Goal: Task Accomplishment & Management: Complete application form

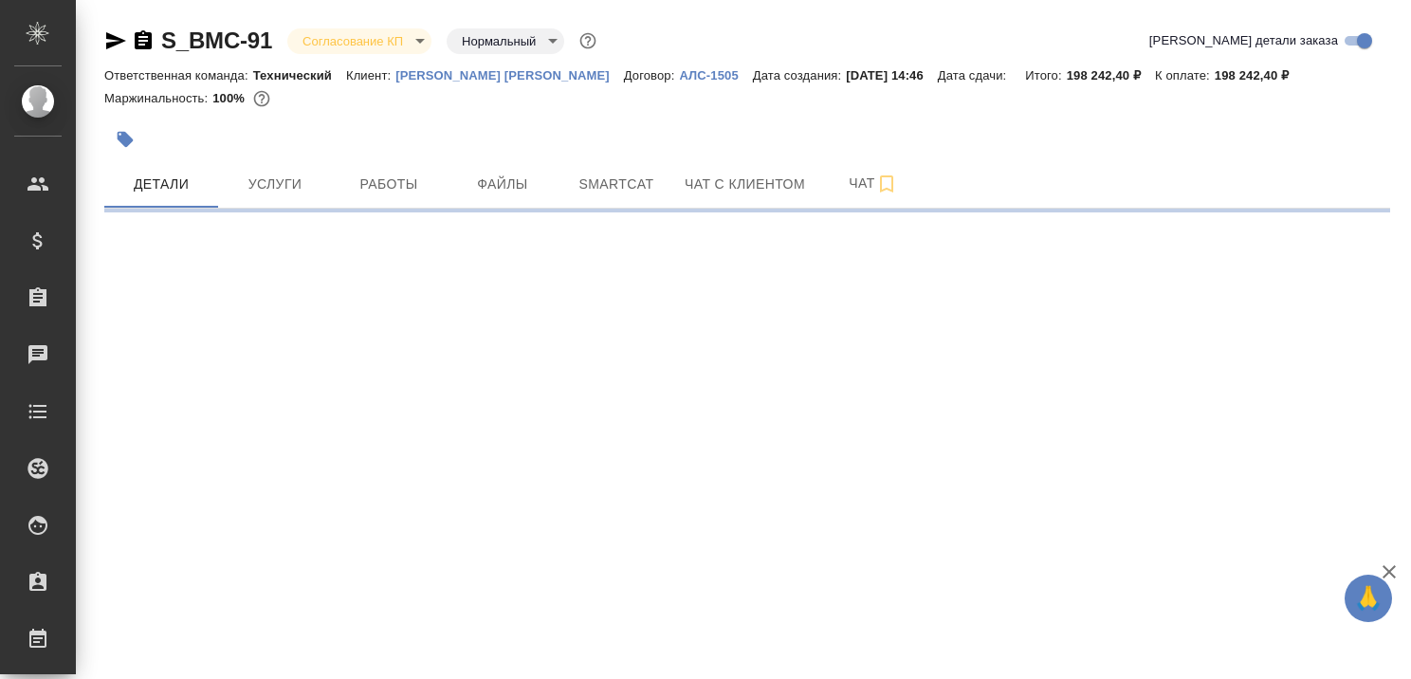
select select "RU"
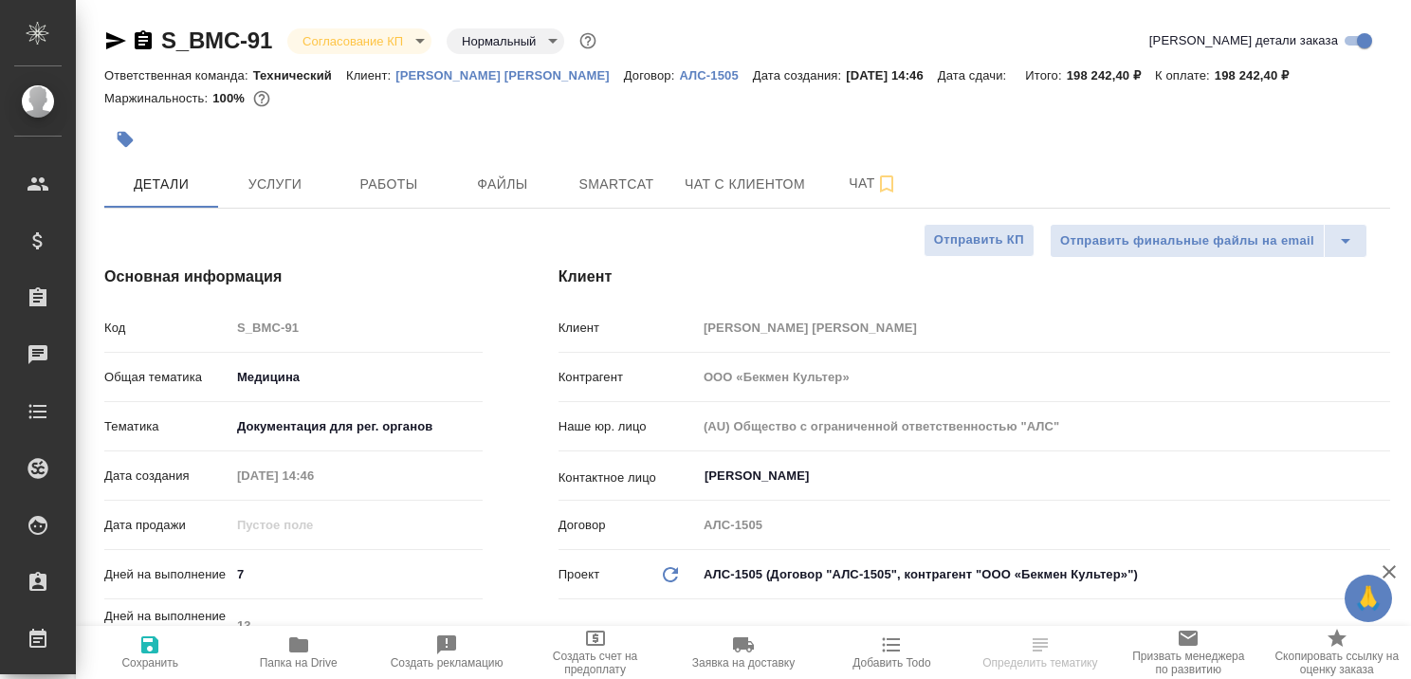
type textarea "x"
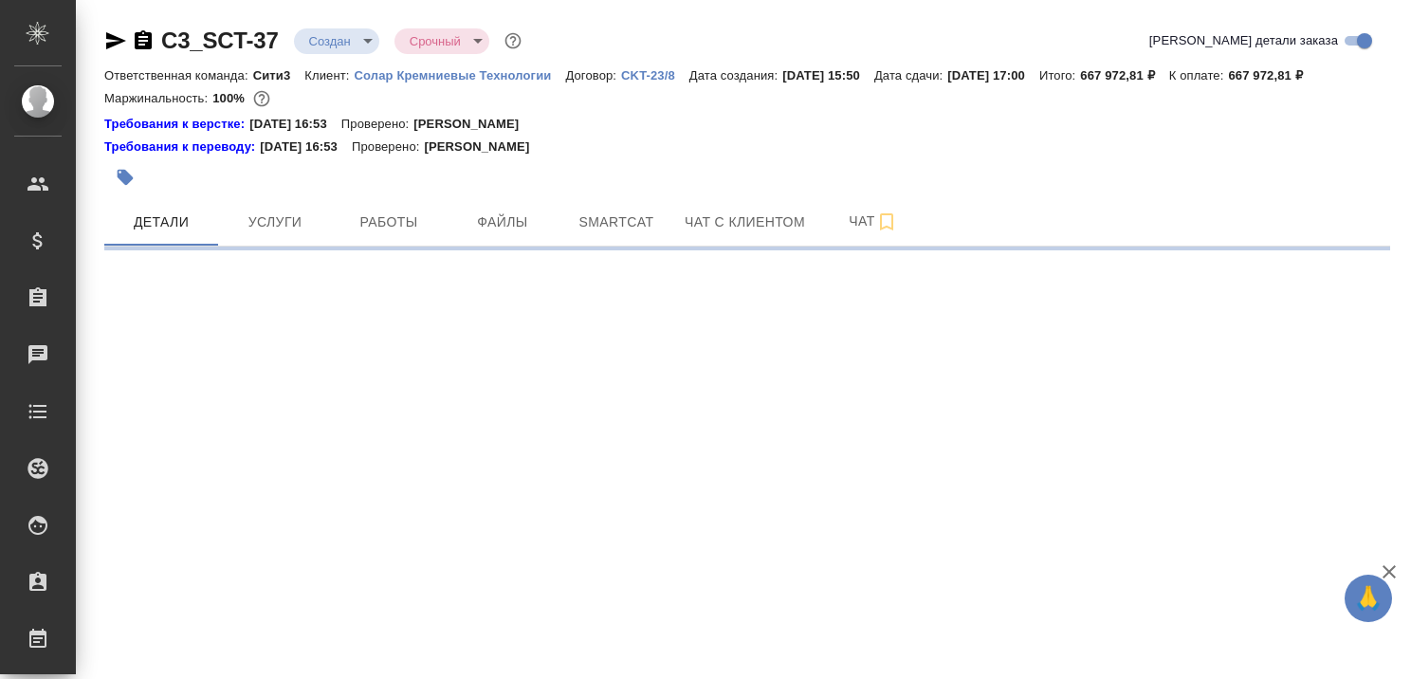
select select "RU"
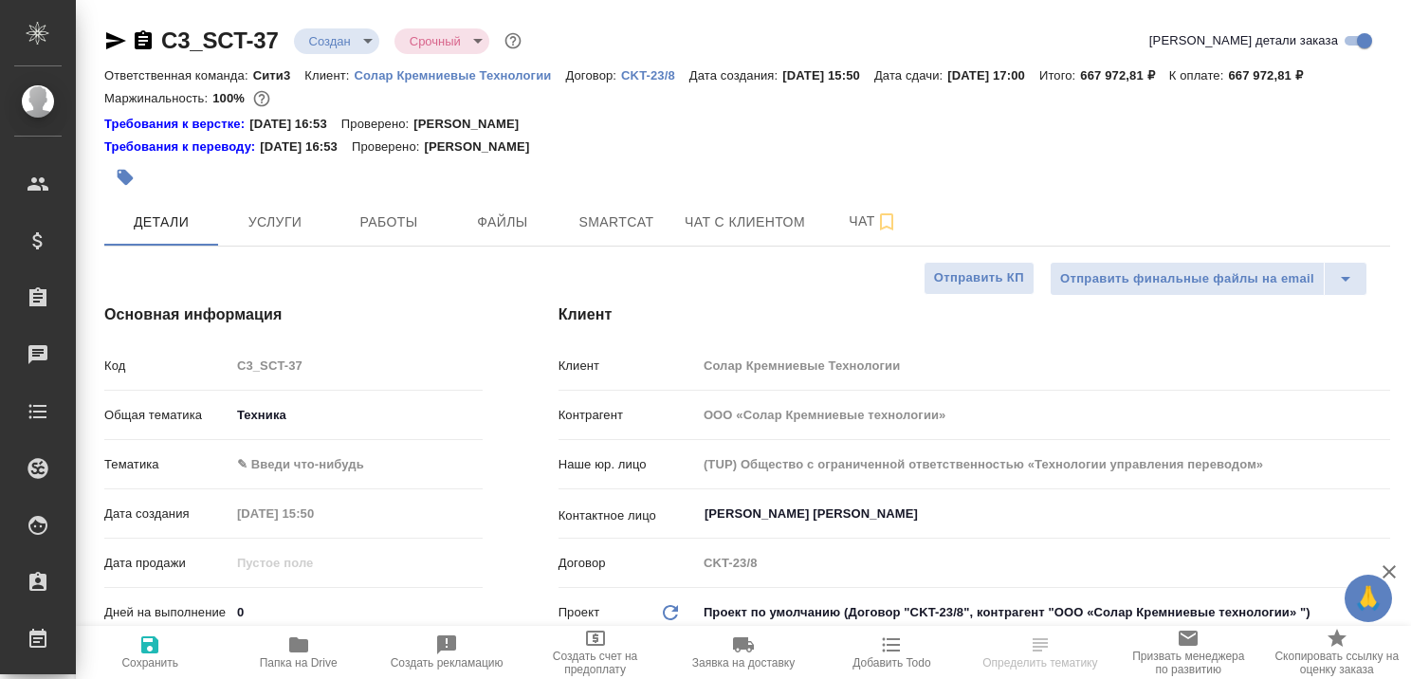
type textarea "x"
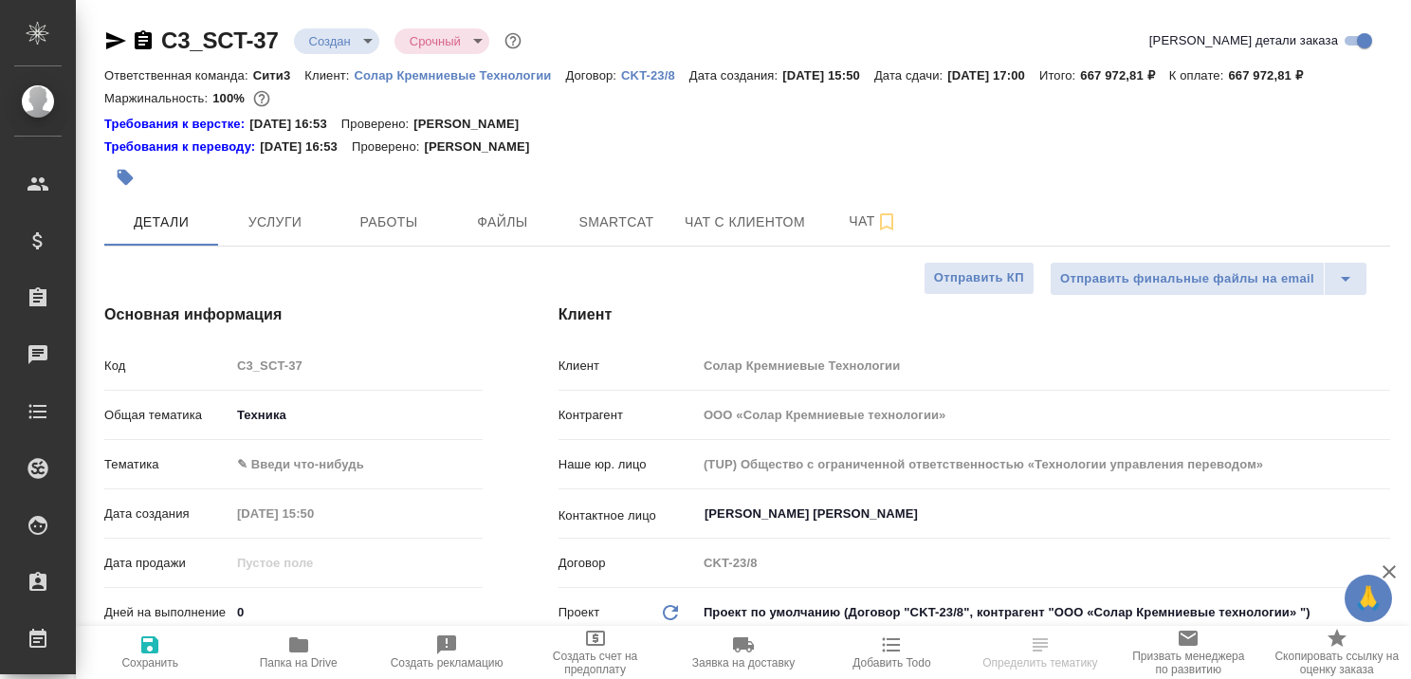
type textarea "x"
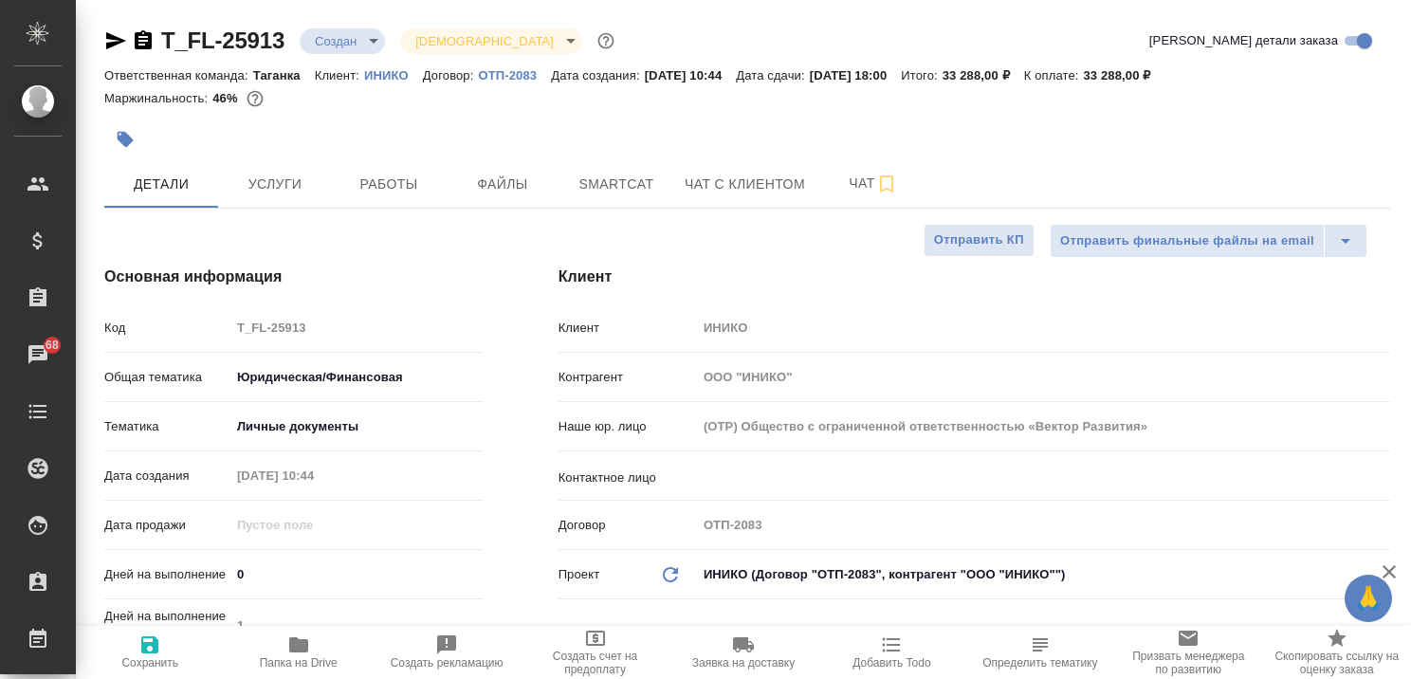
select select "RU"
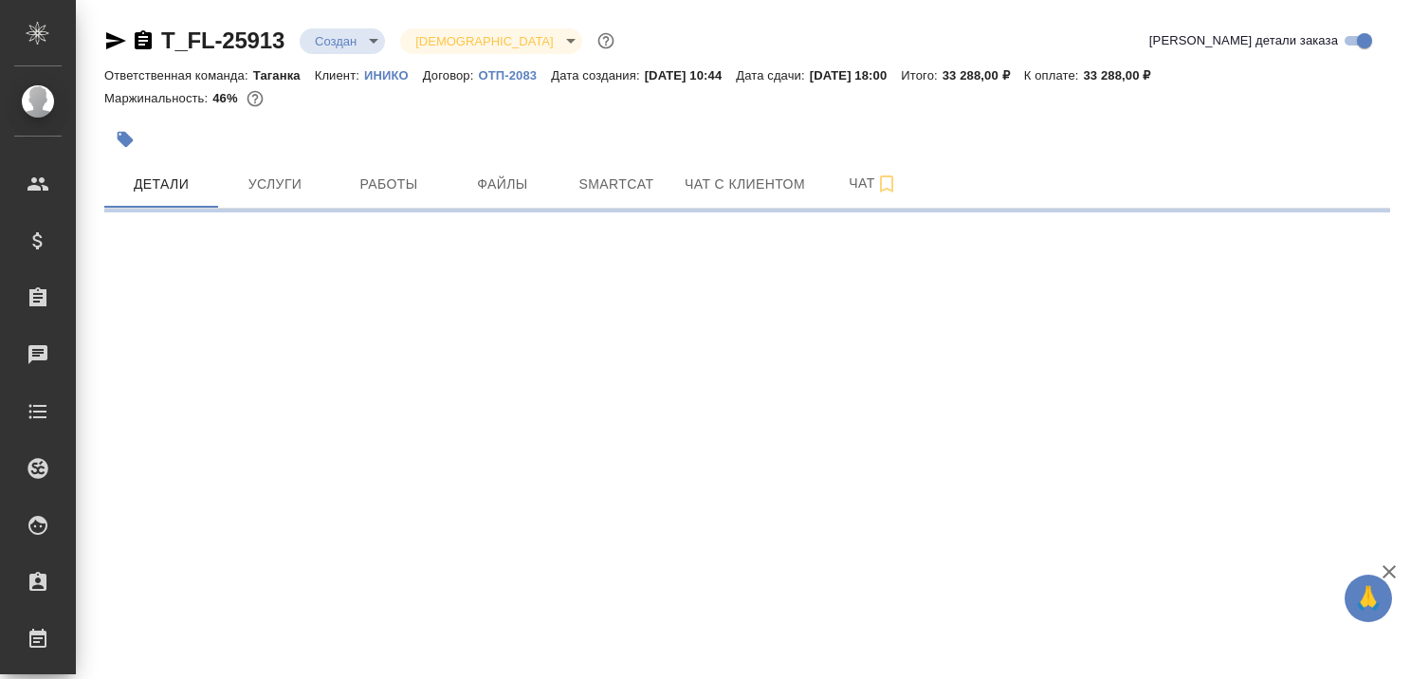
select select "RU"
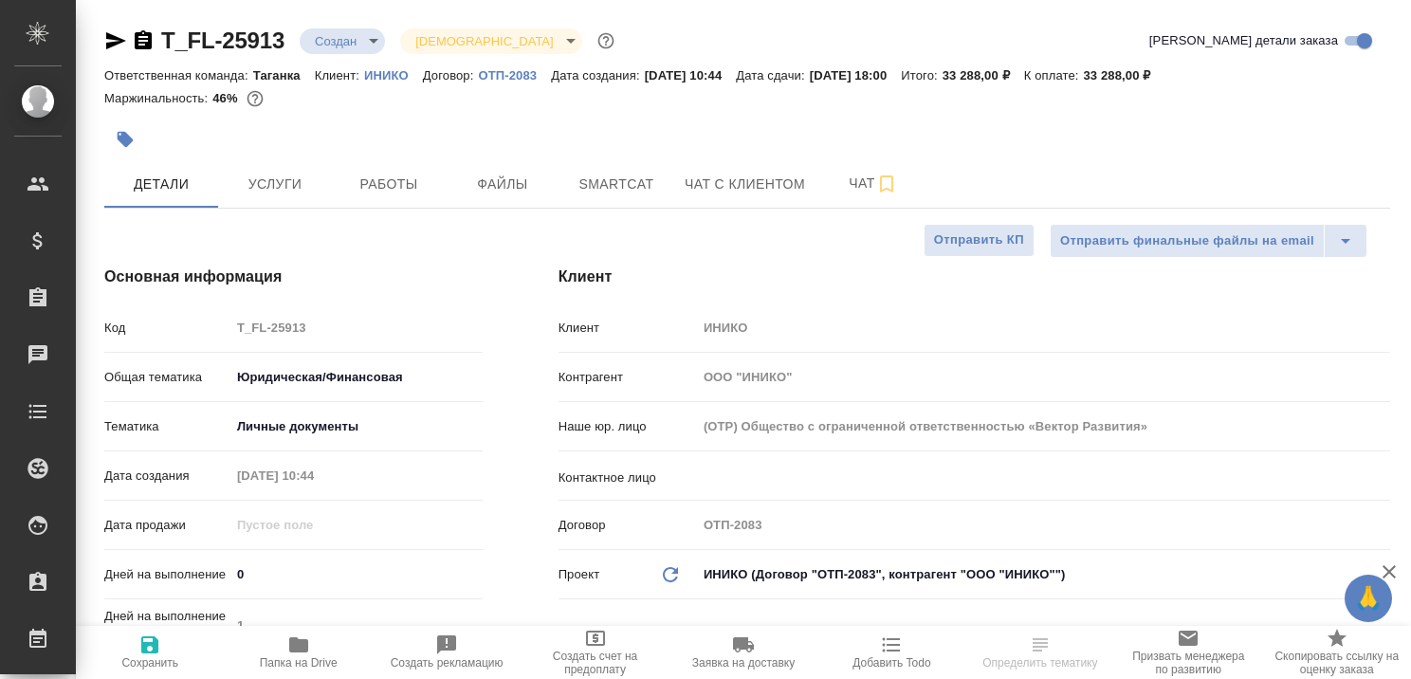
type textarea "x"
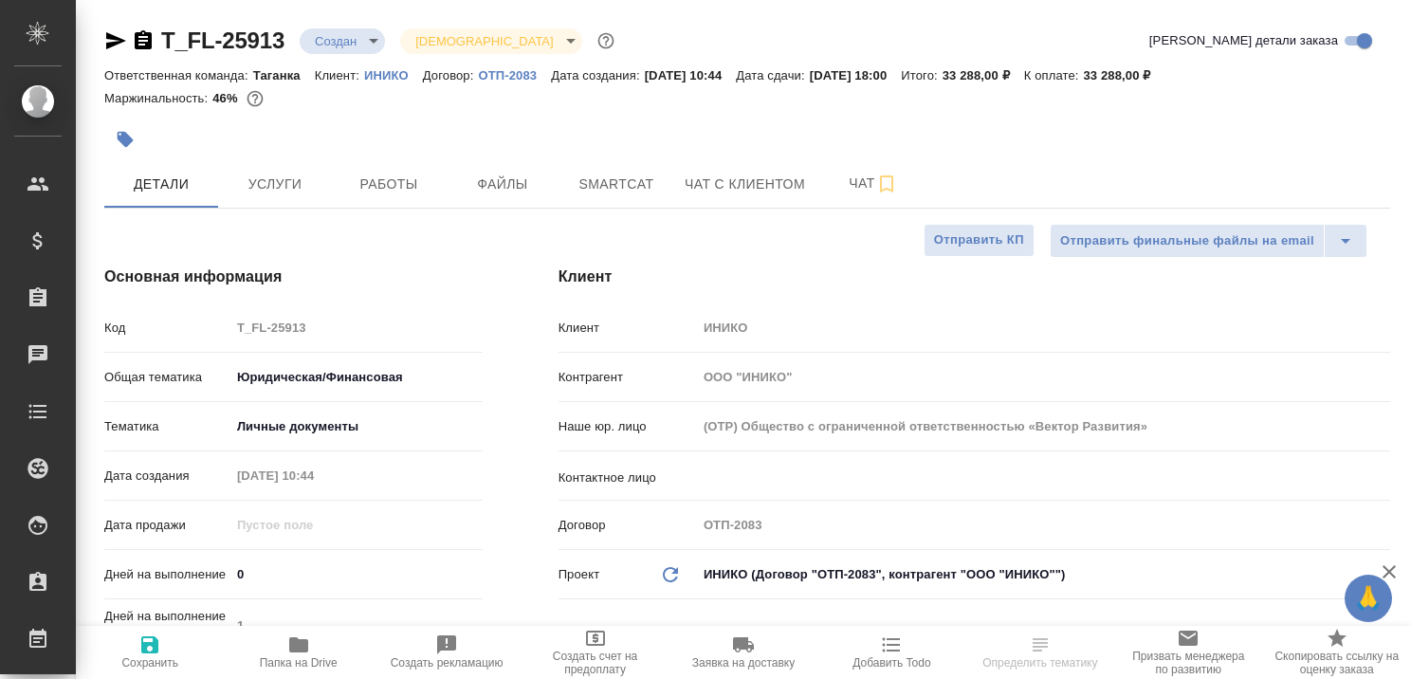
type textarea "x"
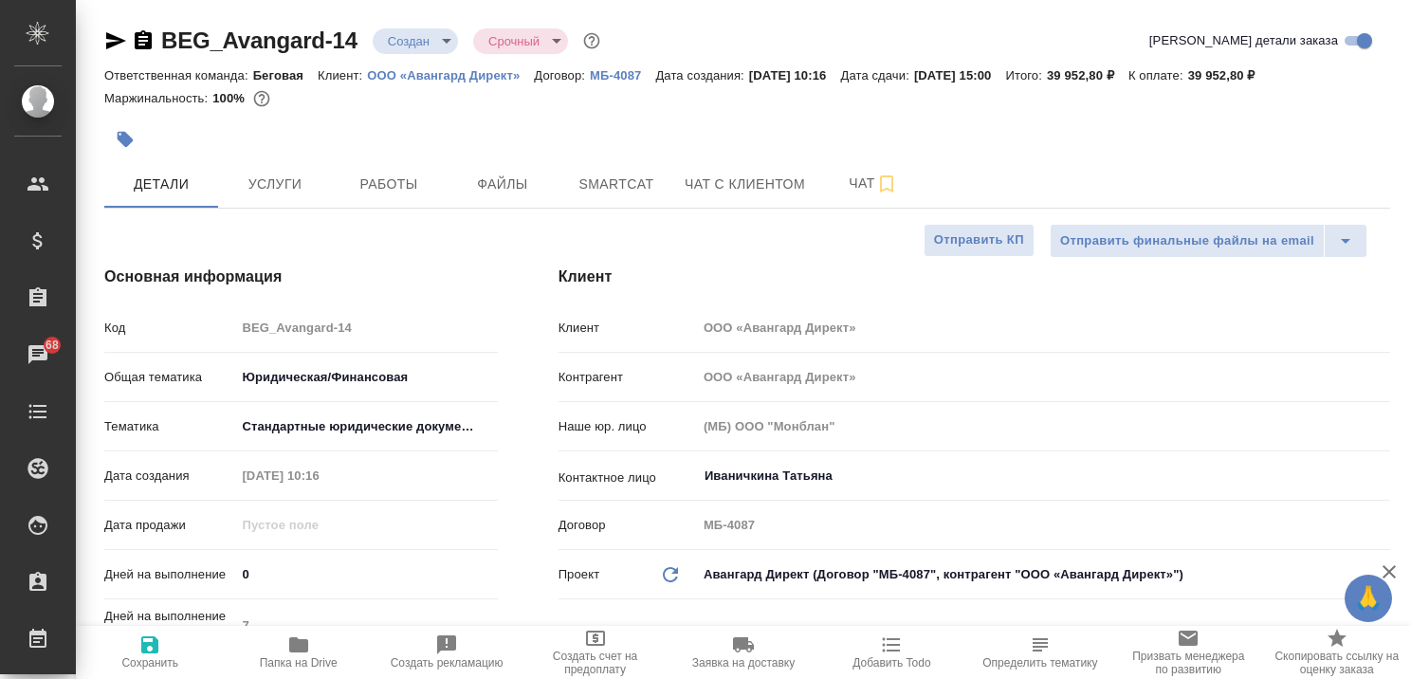
select select "RU"
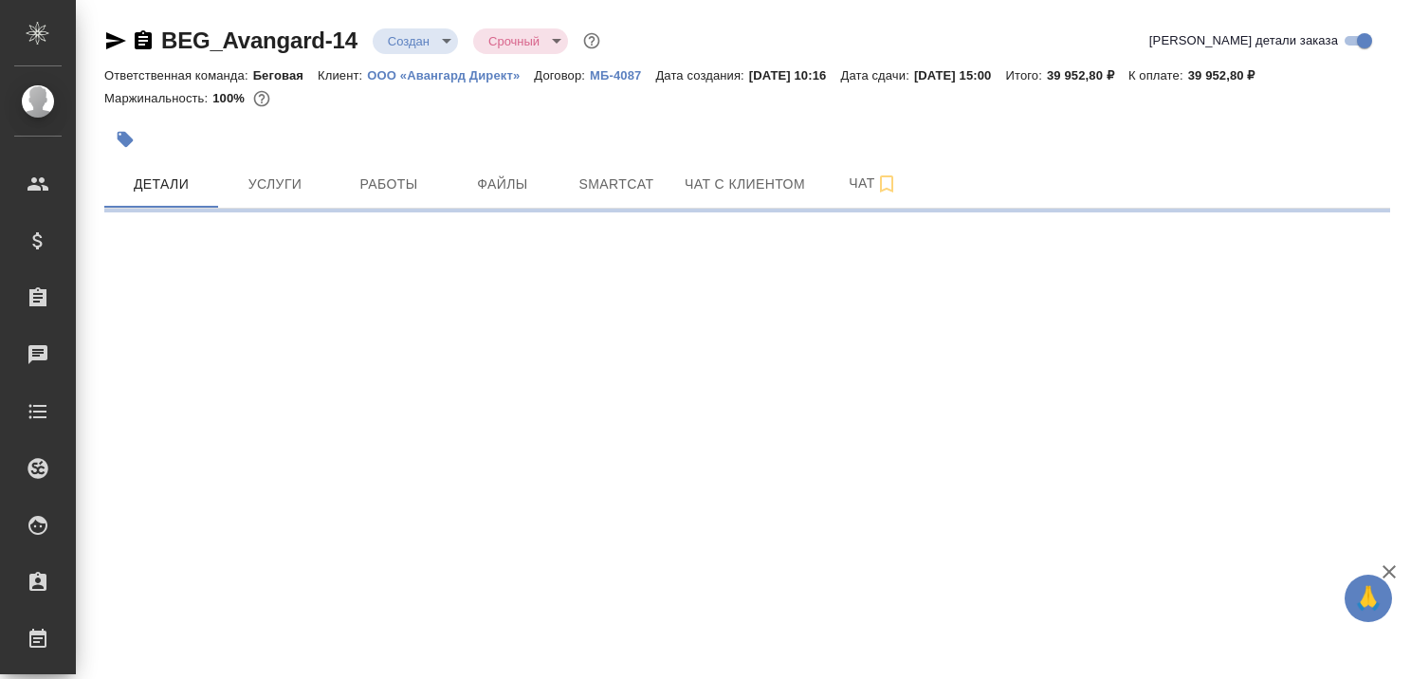
select select "RU"
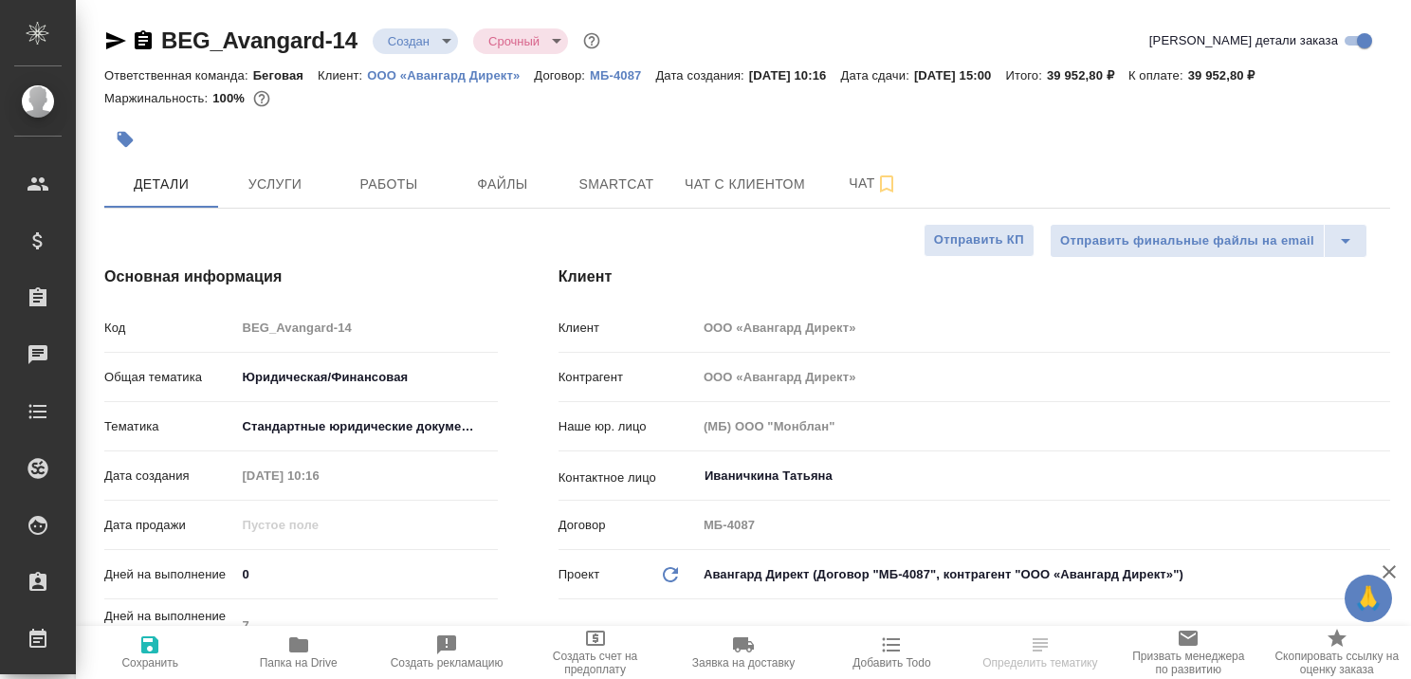
type textarea "x"
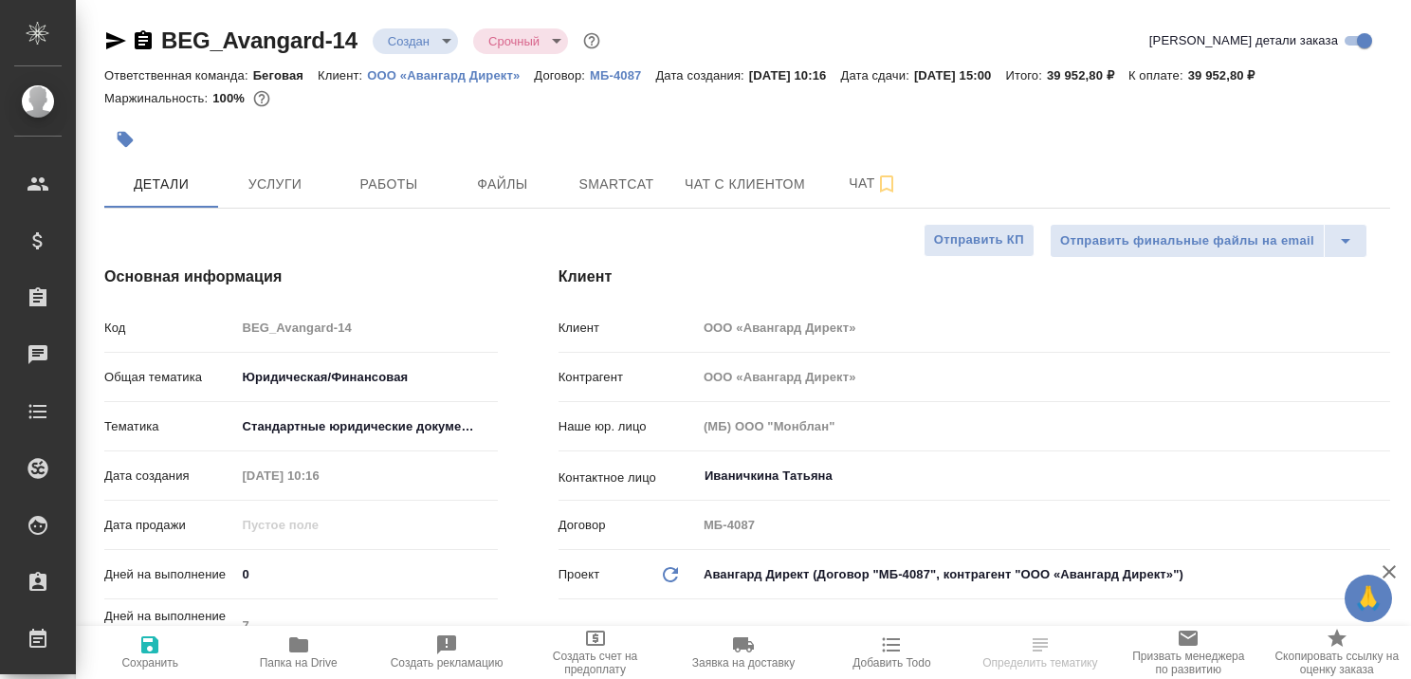
type textarea "x"
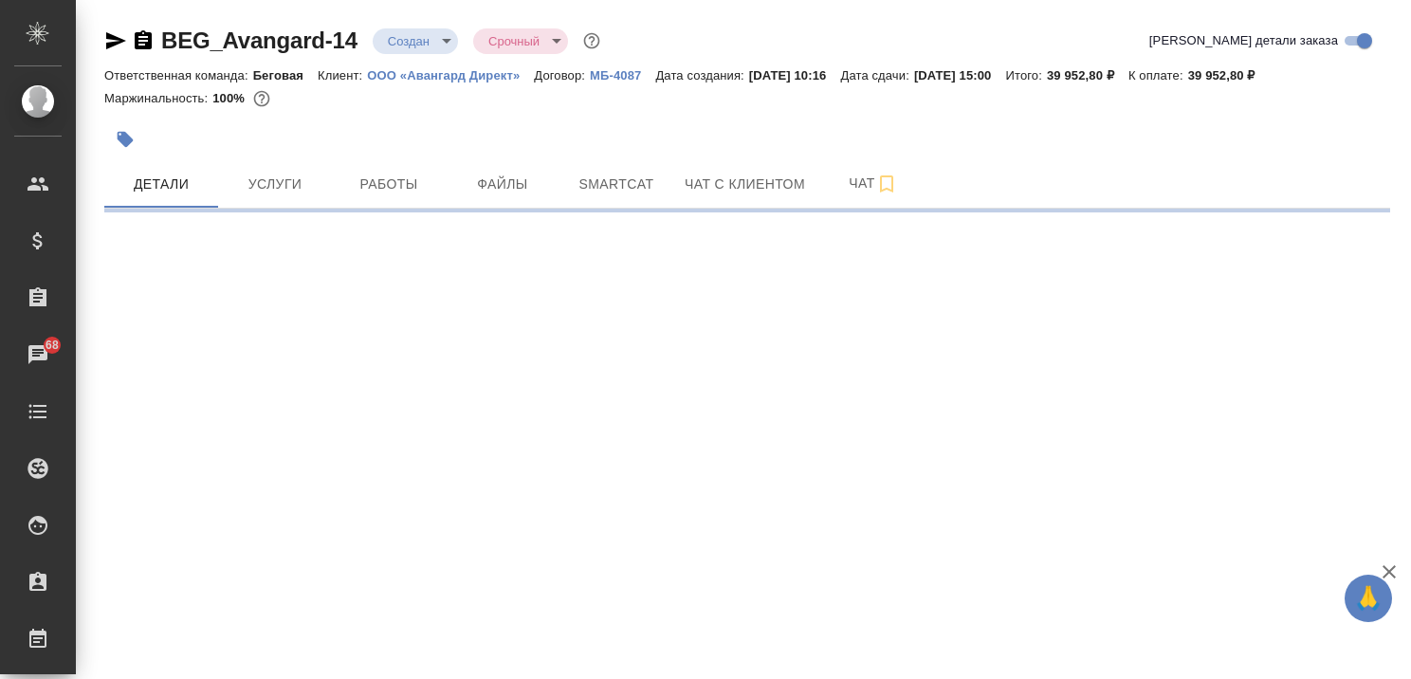
select select "RU"
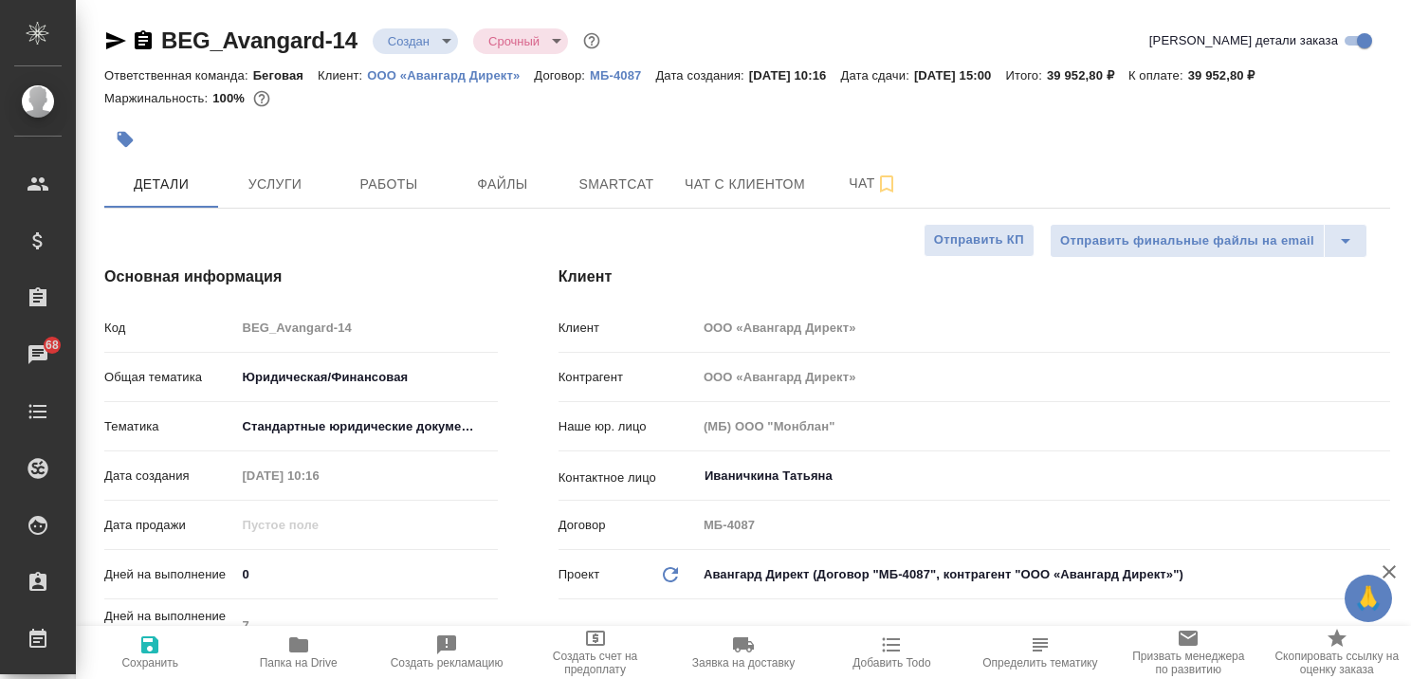
type textarea "x"
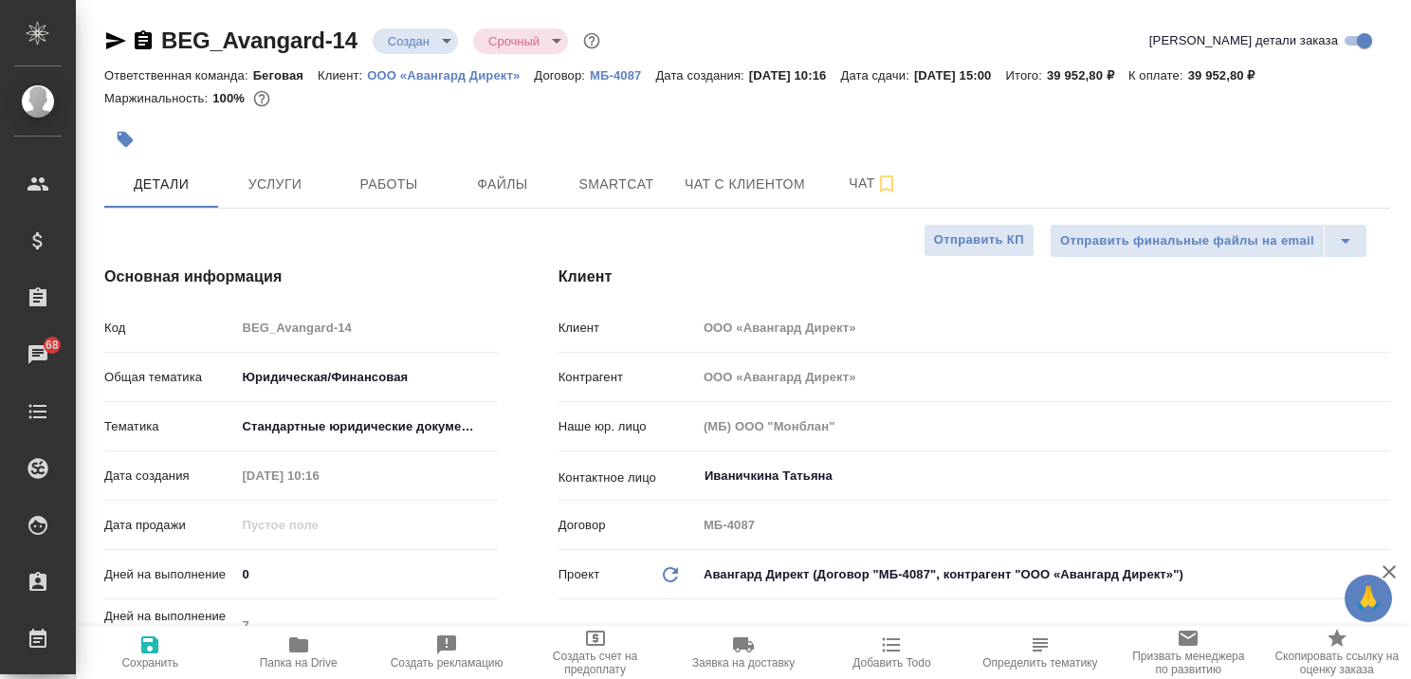
type textarea "x"
